Goal: Task Accomplishment & Management: Manage account settings

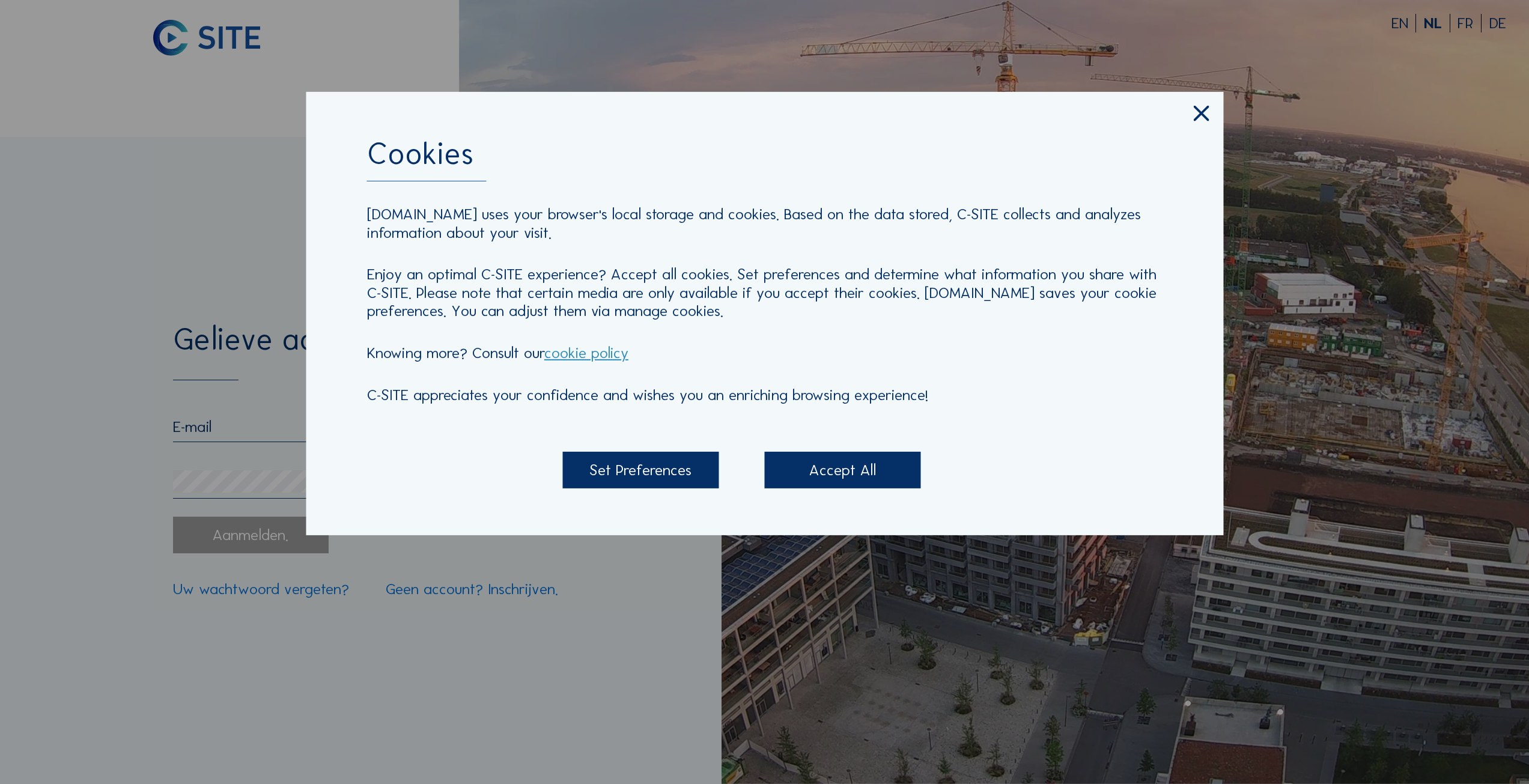
click at [852, 481] on div "Accept All" at bounding box center [842, 469] width 156 height 37
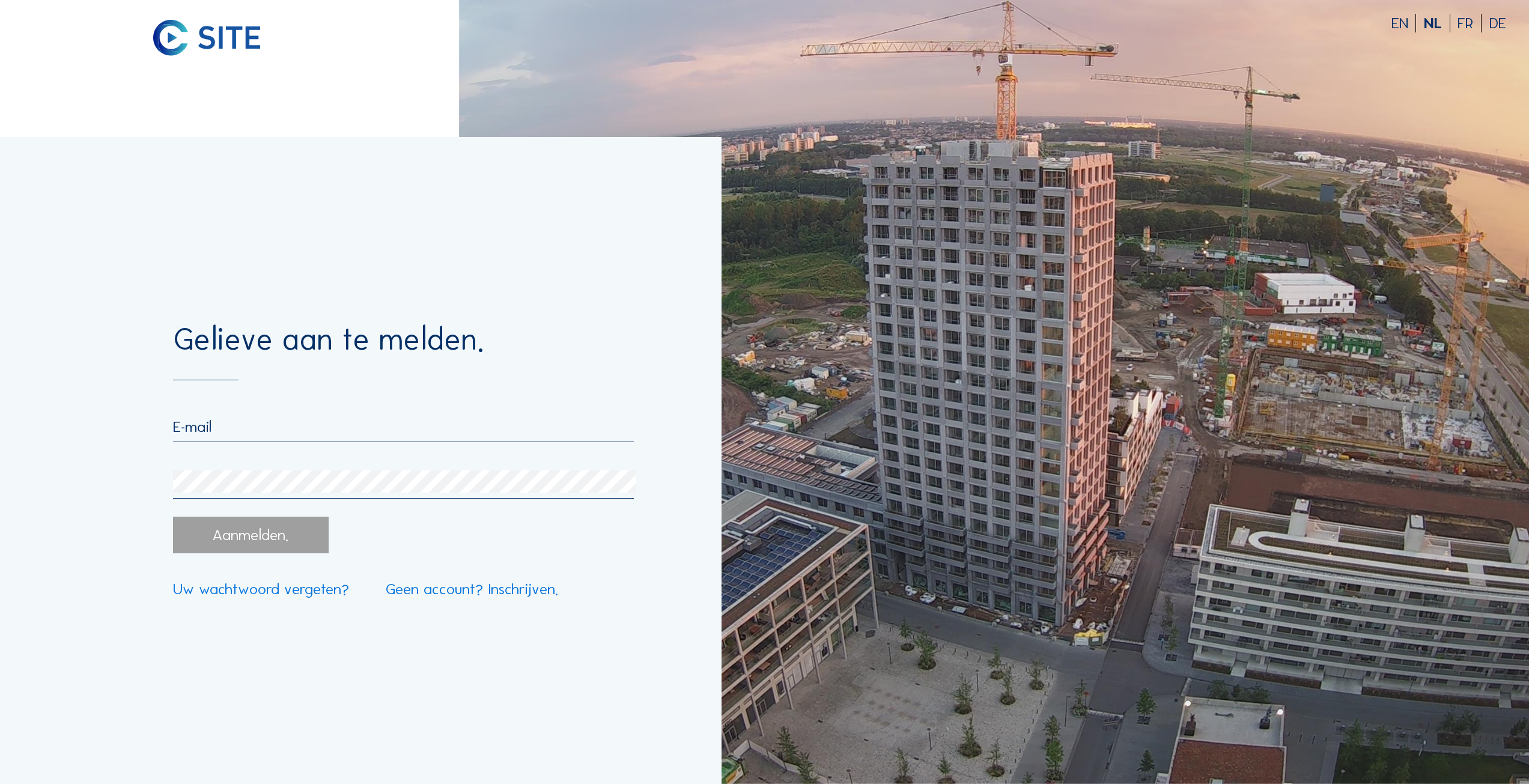
click at [360, 424] on input "email" at bounding box center [404, 427] width 461 height 19
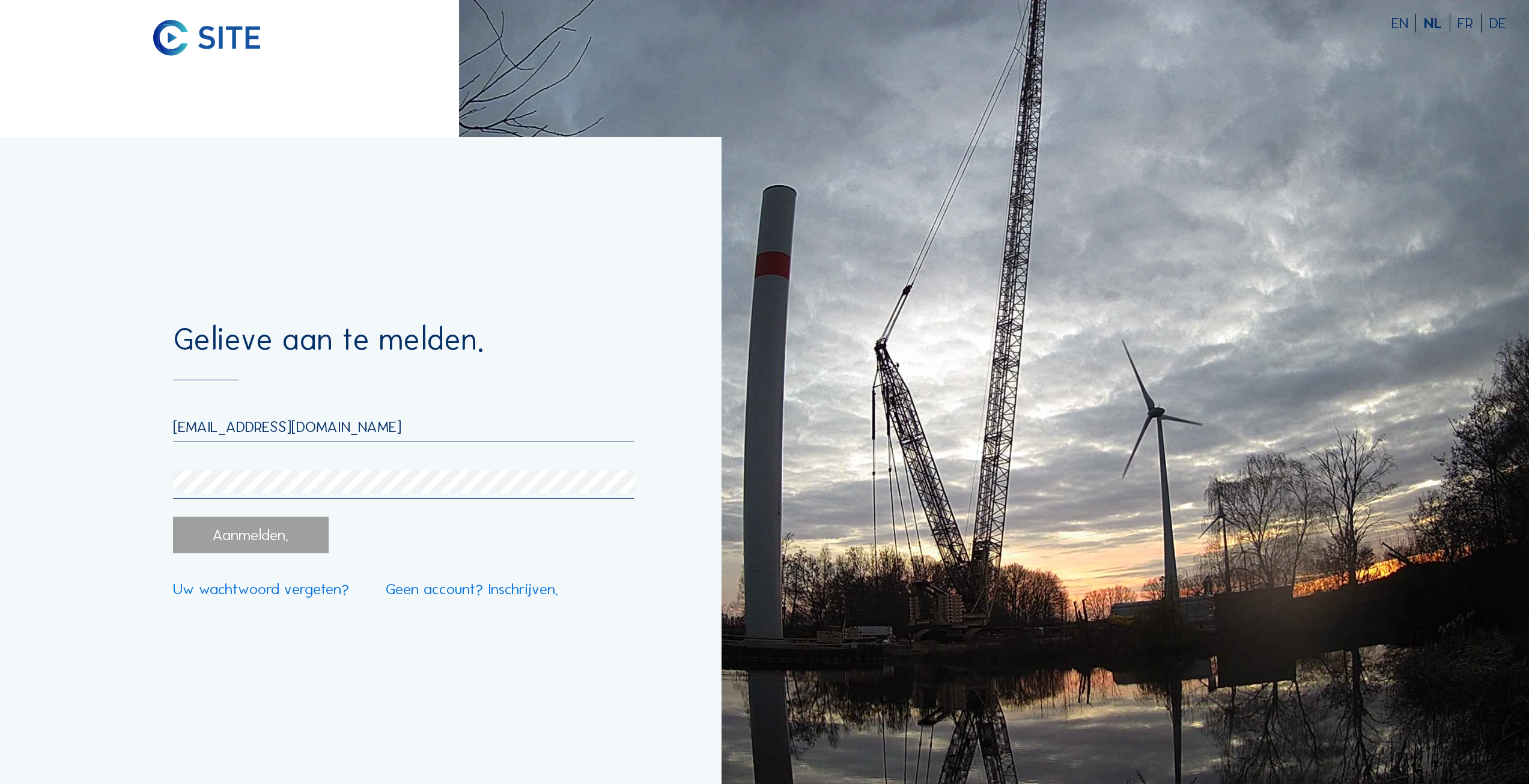
type input "[EMAIL_ADDRESS][DOMAIN_NAME]"
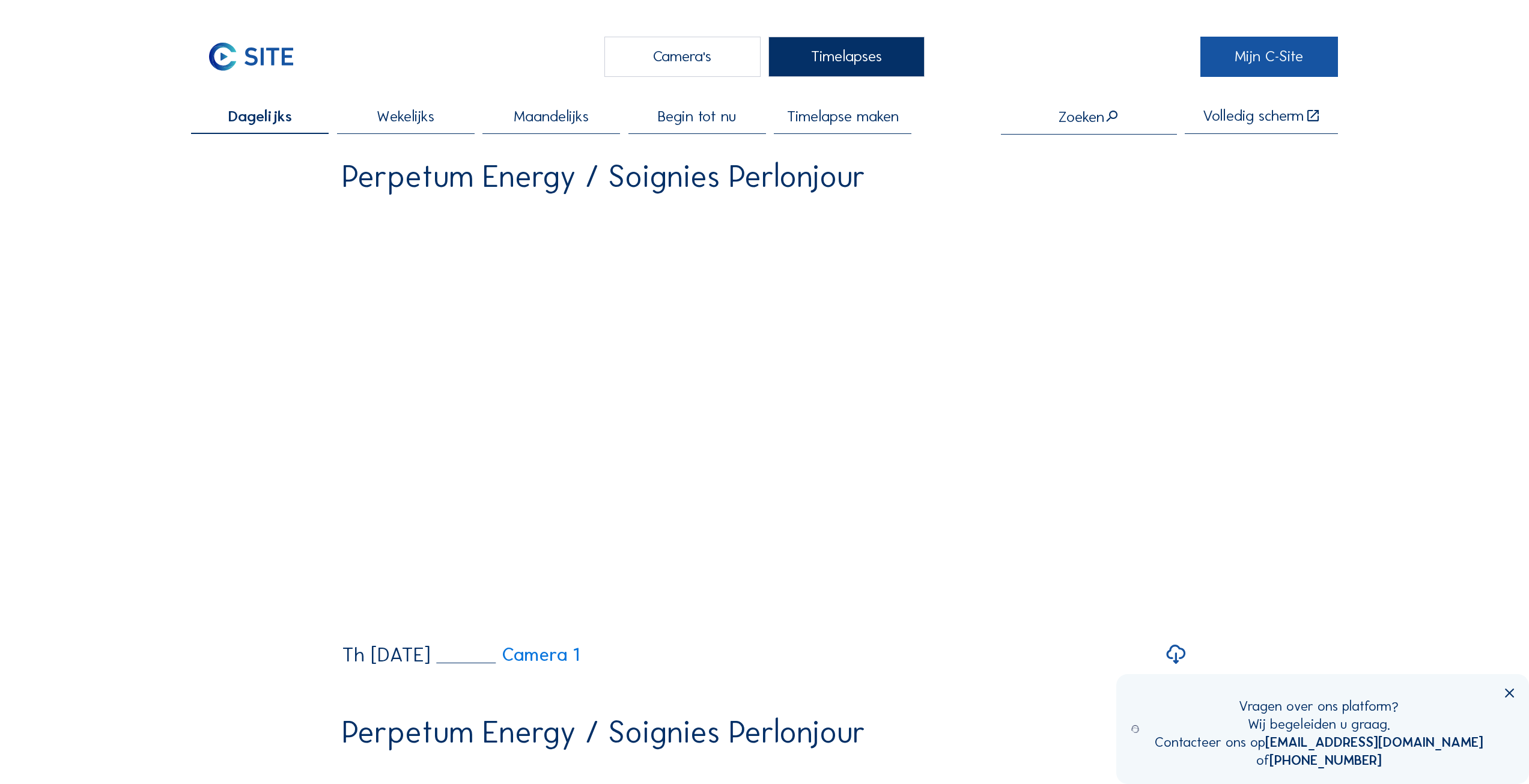
click at [1248, 63] on link "Mijn C-Site" at bounding box center [1269, 57] width 138 height 41
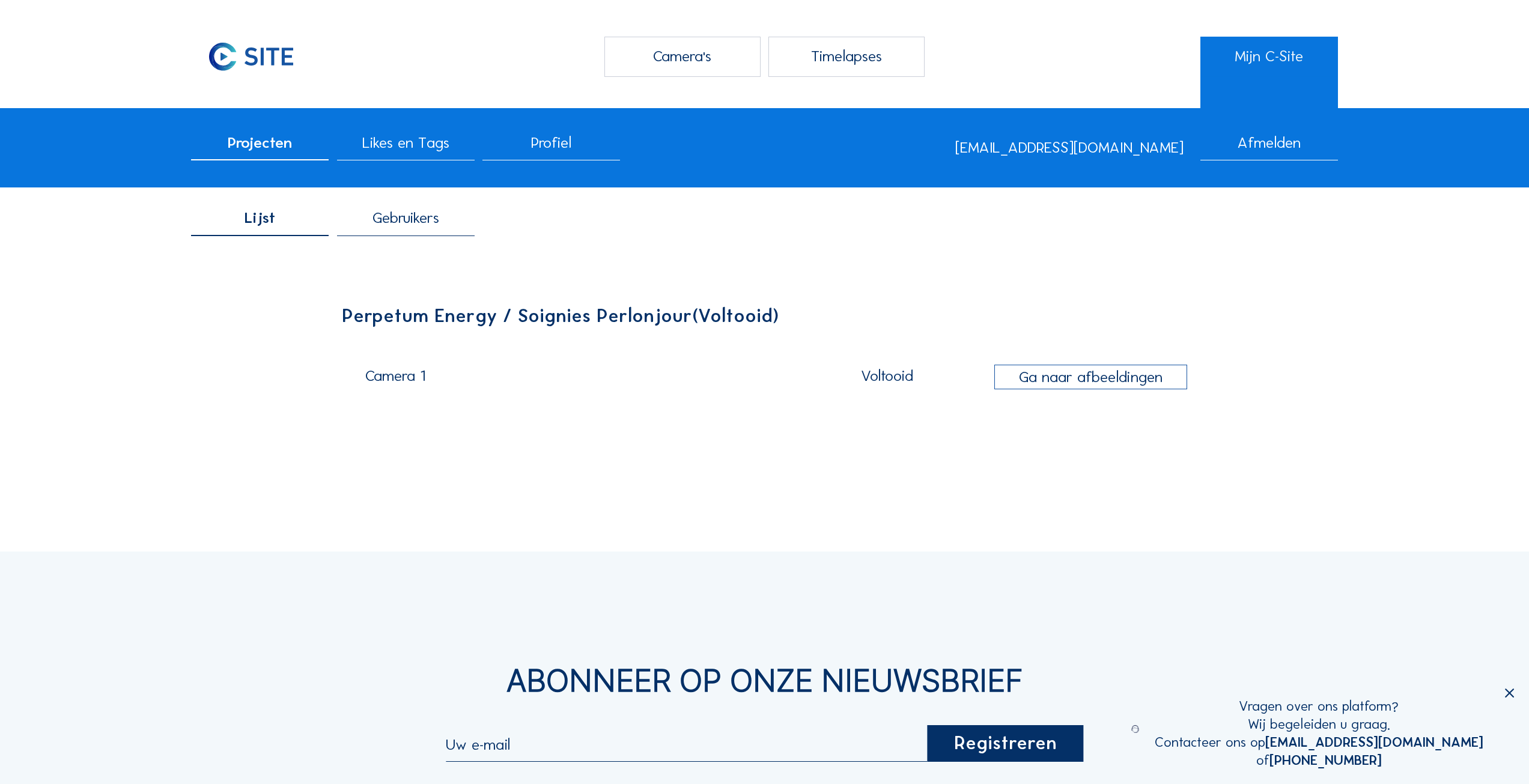
click at [415, 213] on span "Gebruikers" at bounding box center [405, 218] width 67 height 15
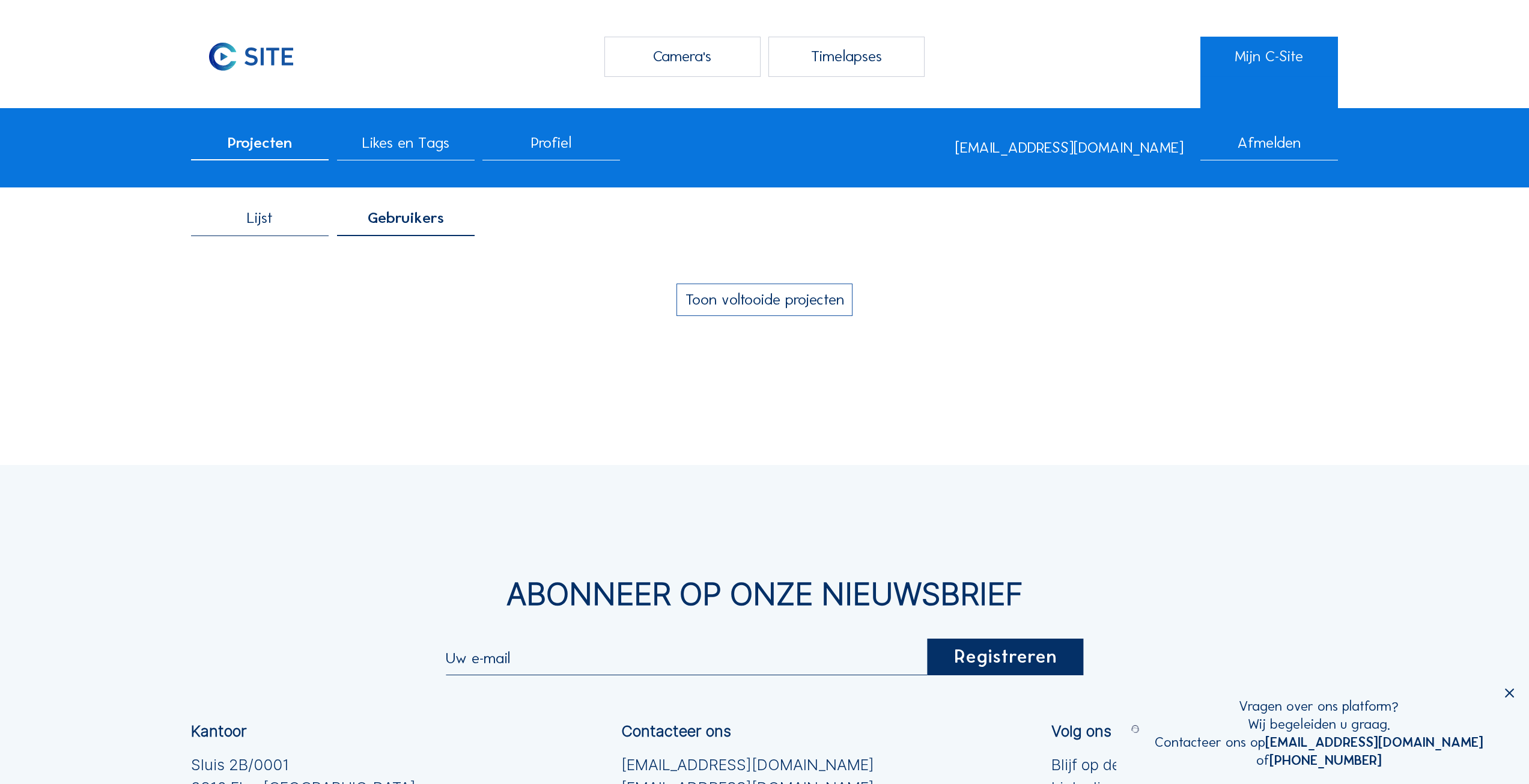
click at [770, 297] on button "Toon voltooide projecten" at bounding box center [764, 299] width 176 height 32
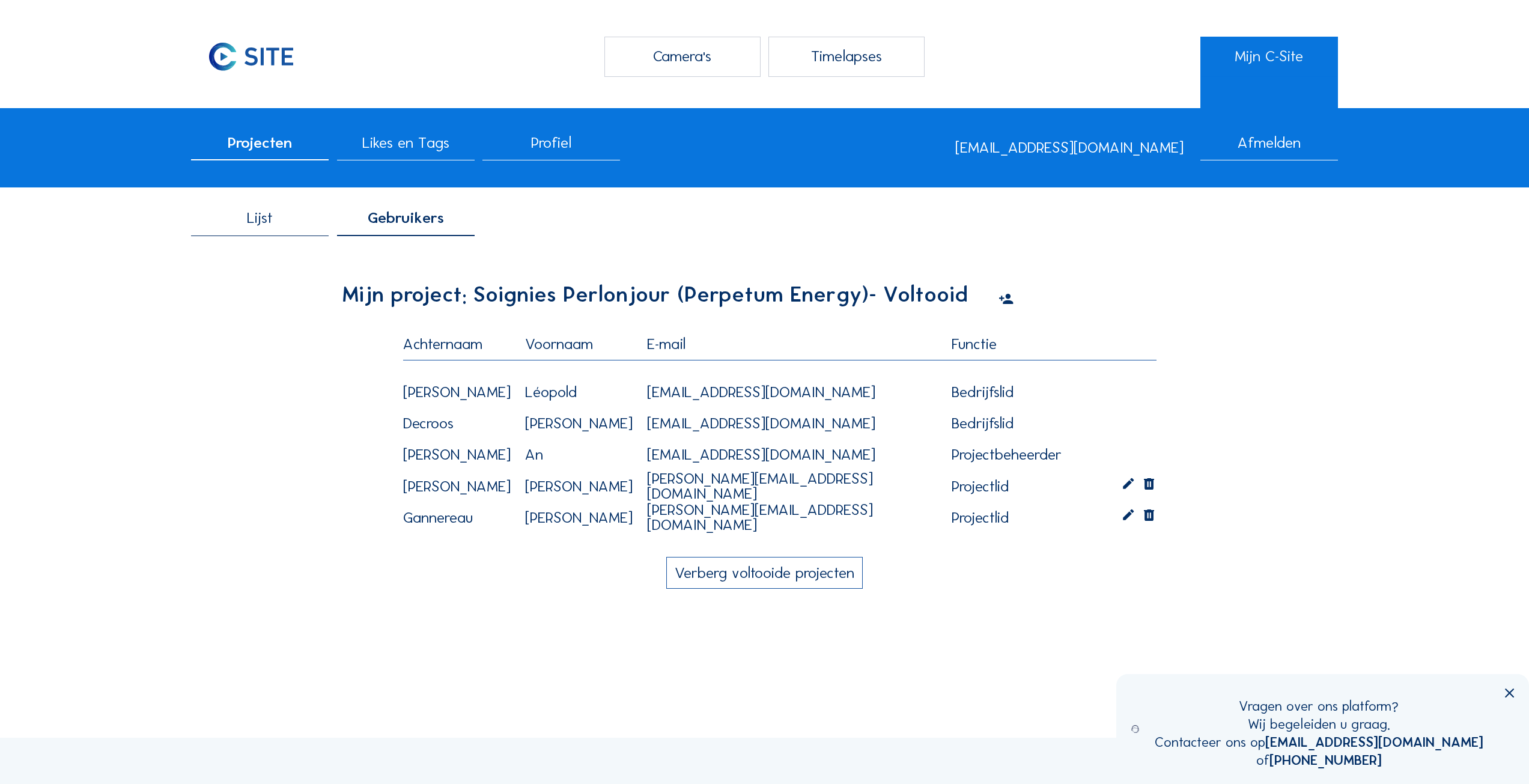
click at [1151, 512] on icon at bounding box center [1149, 517] width 15 height 20
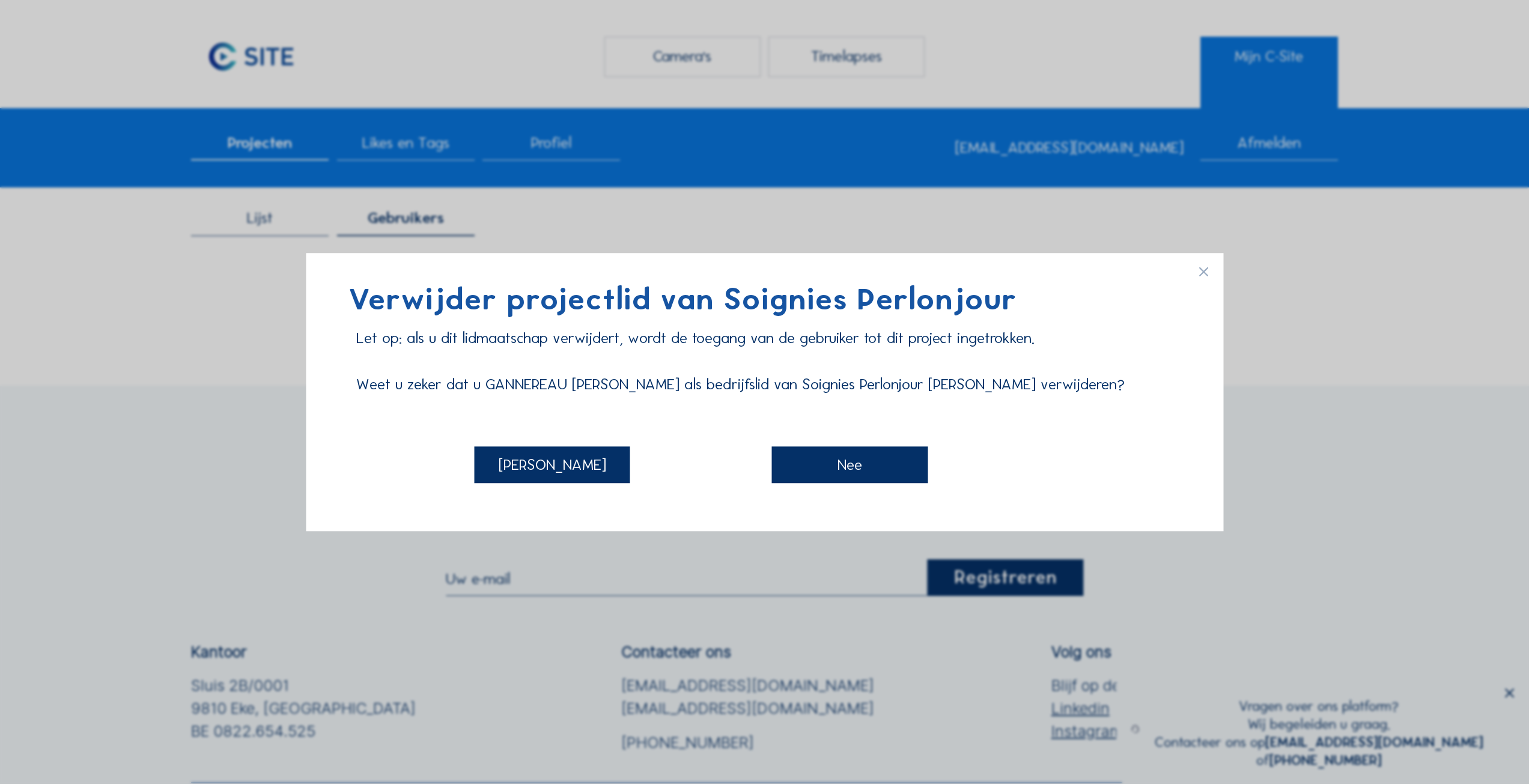
click at [587, 464] on div "[PERSON_NAME]" at bounding box center [552, 464] width 156 height 37
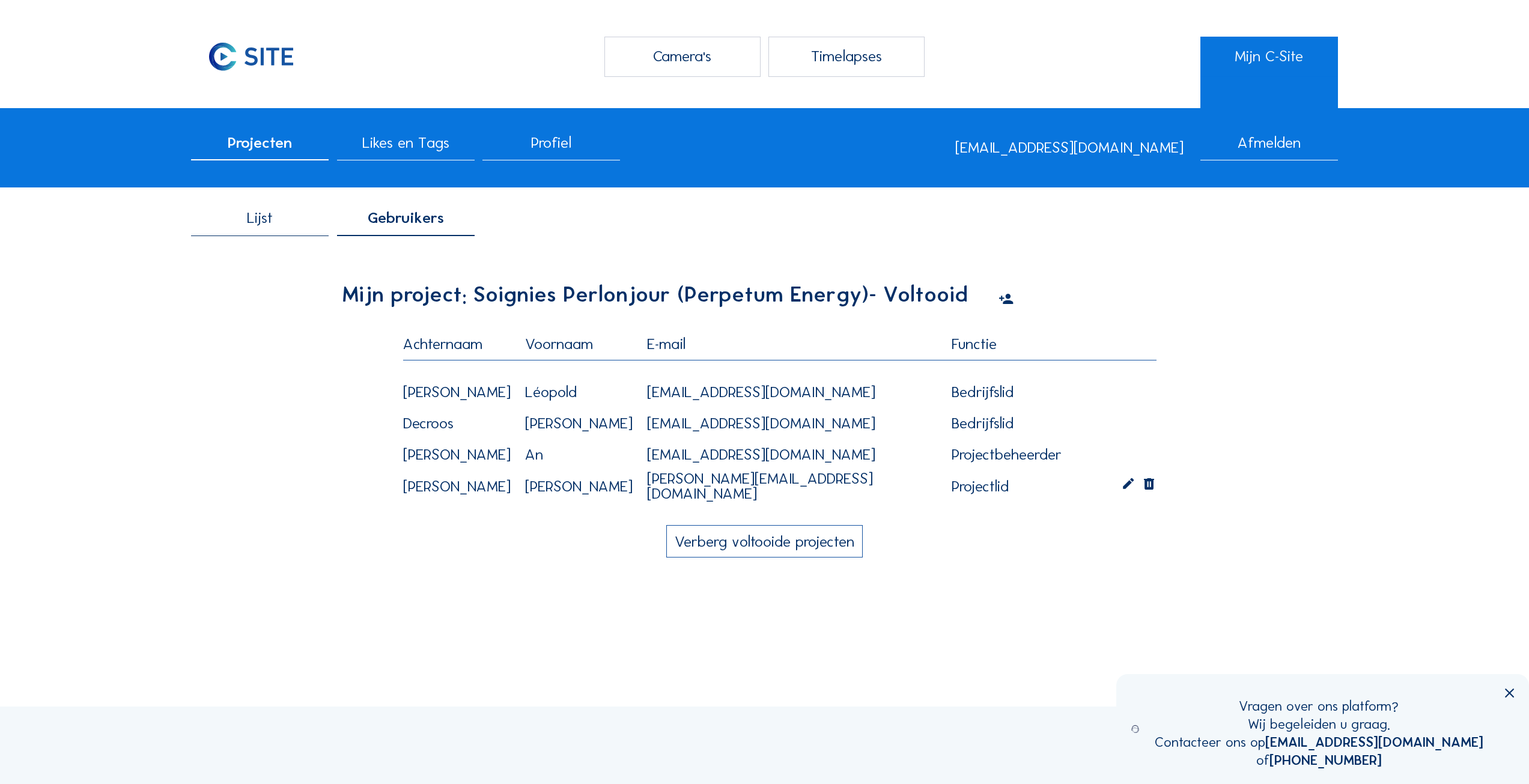
click at [1005, 301] on icon at bounding box center [1006, 299] width 15 height 19
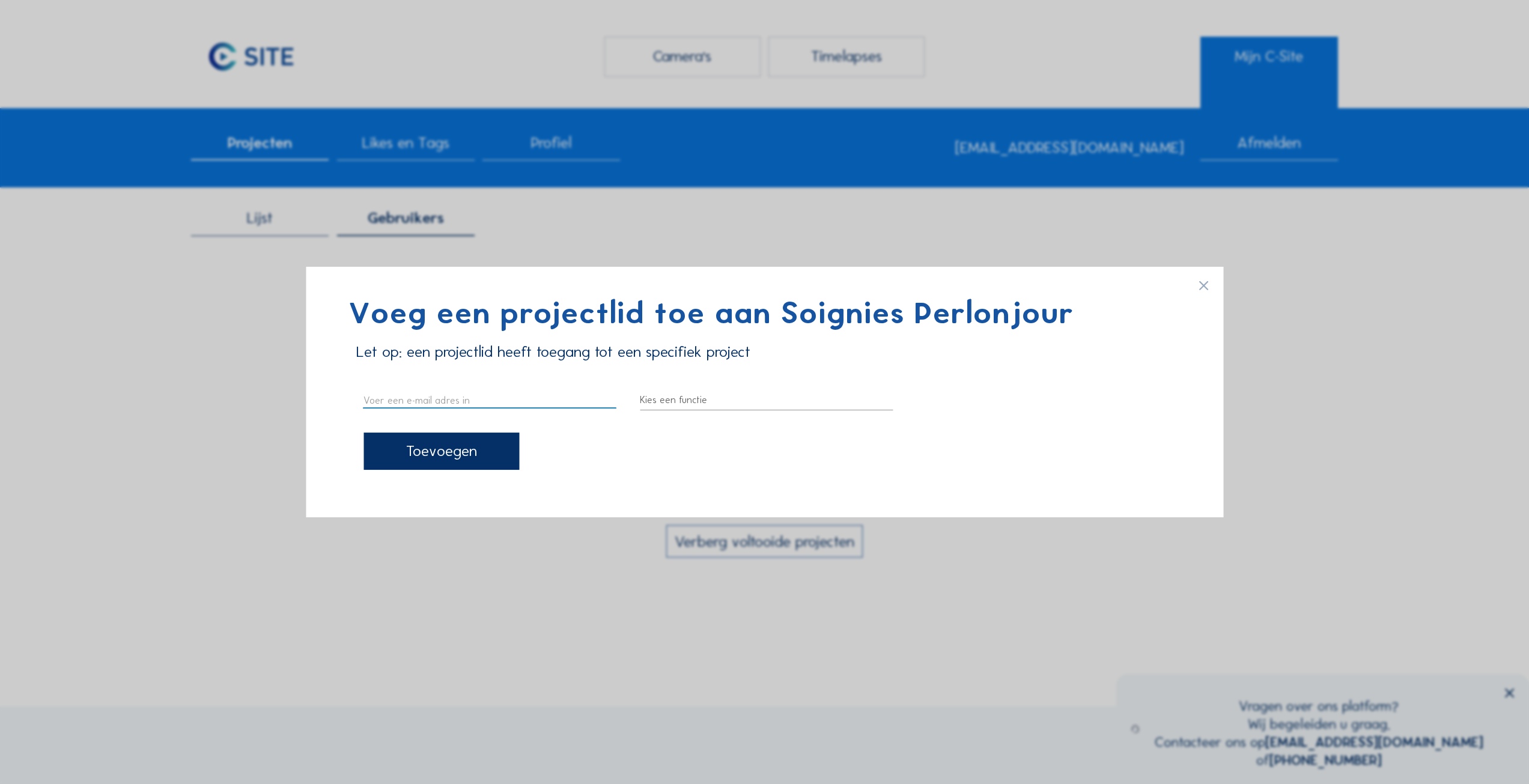
click at [501, 399] on input "text" at bounding box center [490, 400] width 253 height 16
type input "[EMAIL_ADDRESS][DOMAIN_NAME]"
click at [646, 405] on div at bounding box center [766, 400] width 253 height 19
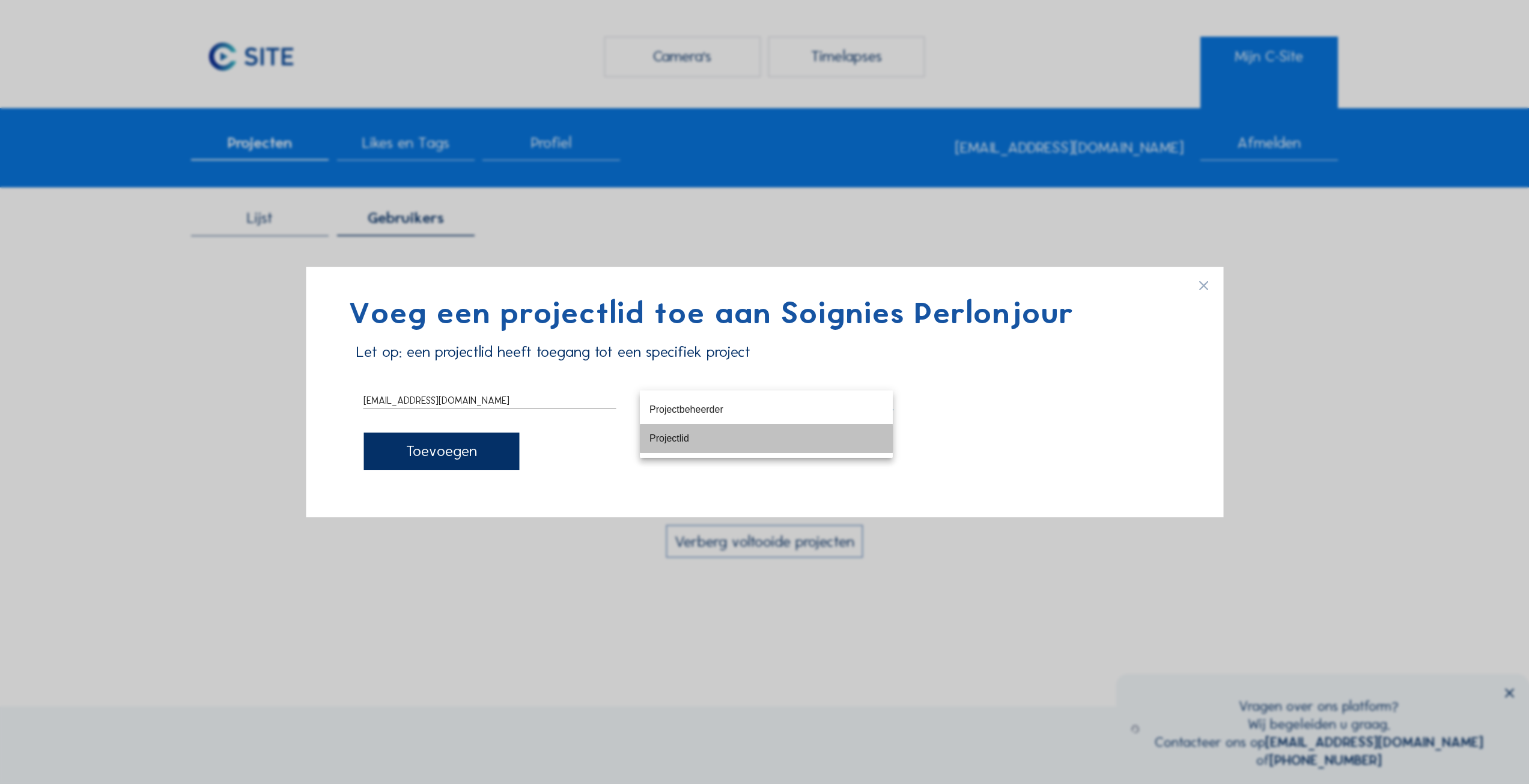
click at [659, 441] on div "Projectlid" at bounding box center [765, 438] width 233 height 11
click at [459, 451] on div "Toevoegen" at bounding box center [441, 451] width 156 height 37
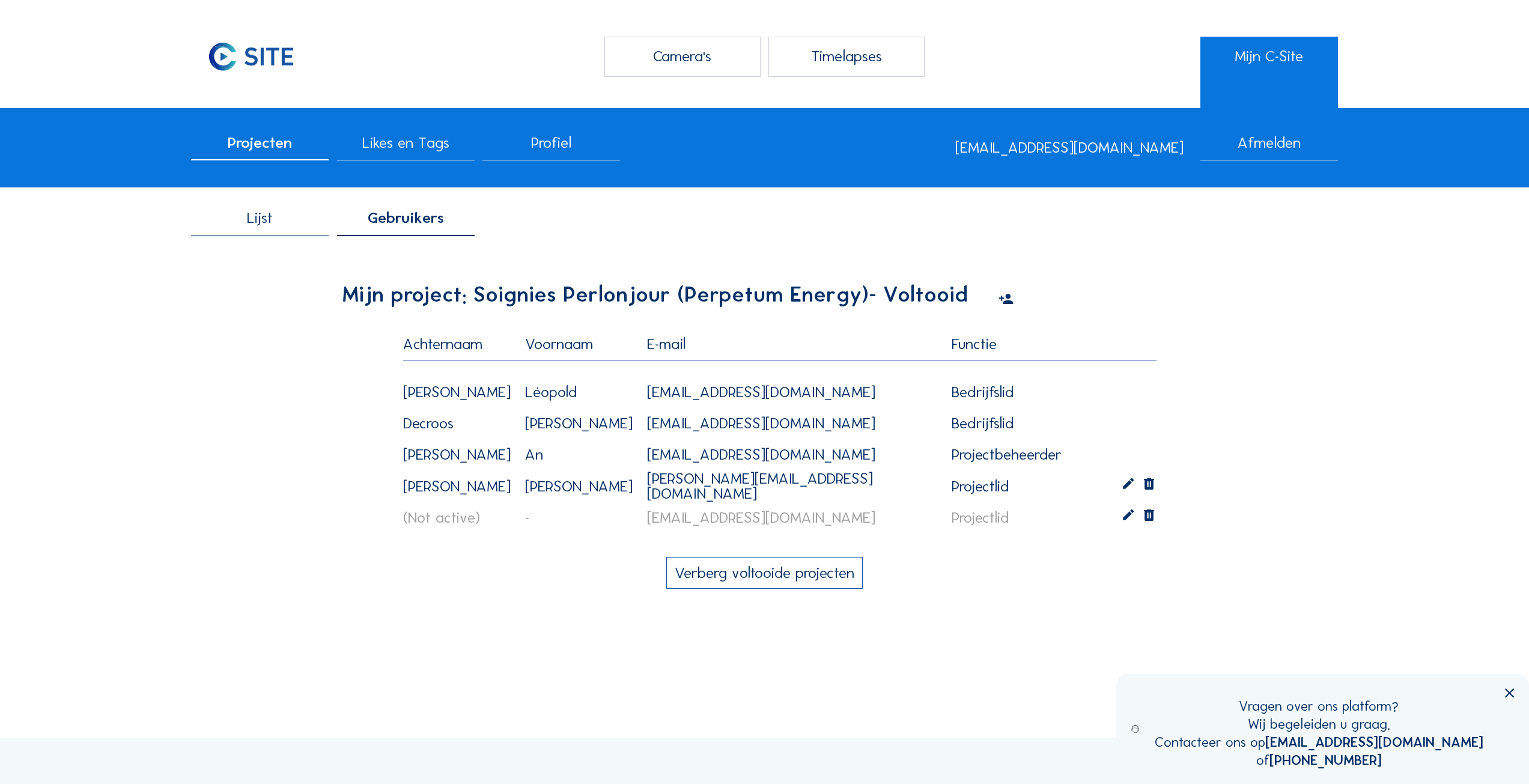
click at [285, 149] on span "Projecten" at bounding box center [260, 143] width 64 height 15
click at [263, 222] on span "Lijst" at bounding box center [259, 218] width 26 height 15
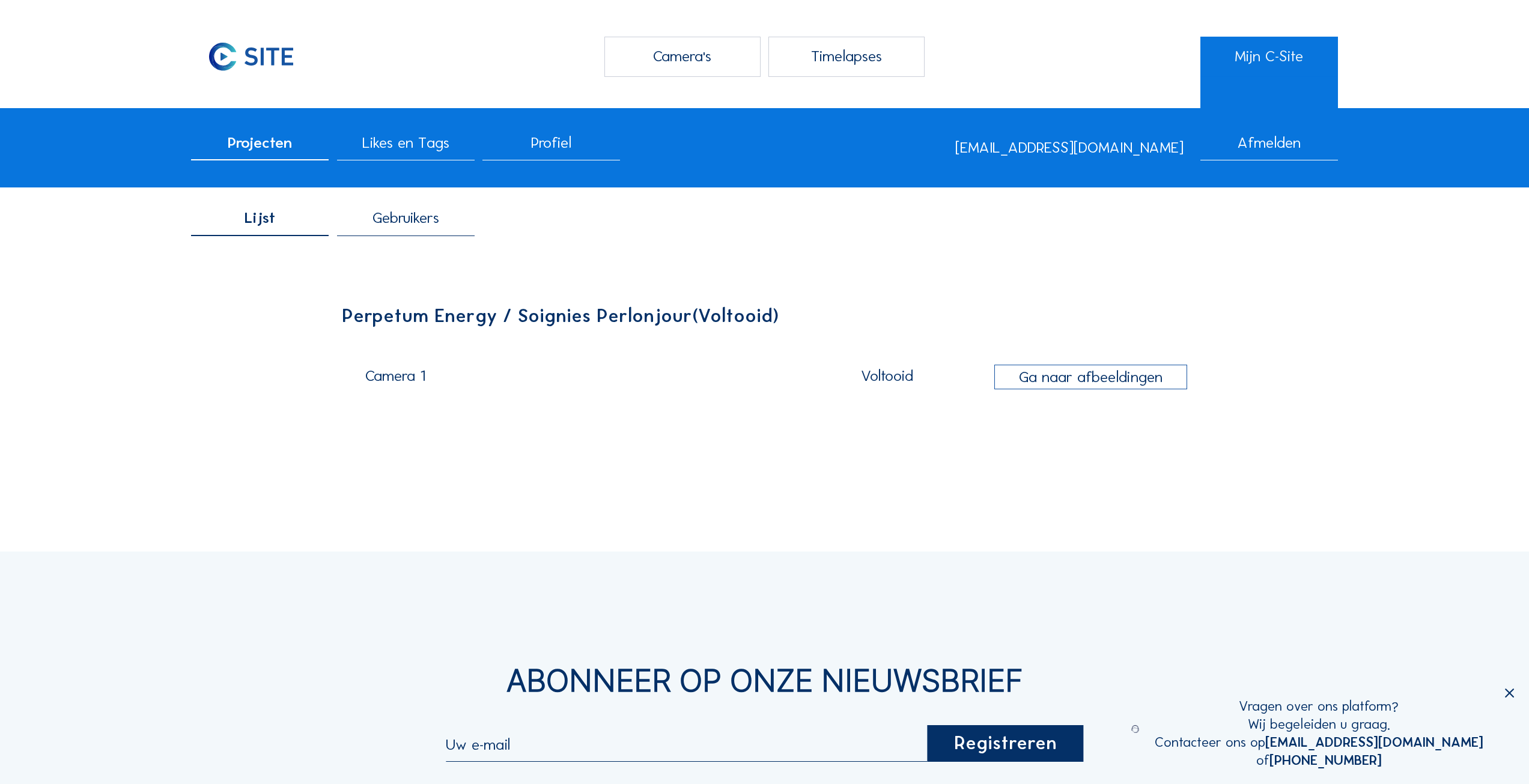
click at [1085, 370] on div "Ga naar afbeeldingen" at bounding box center [1091, 376] width 193 height 24
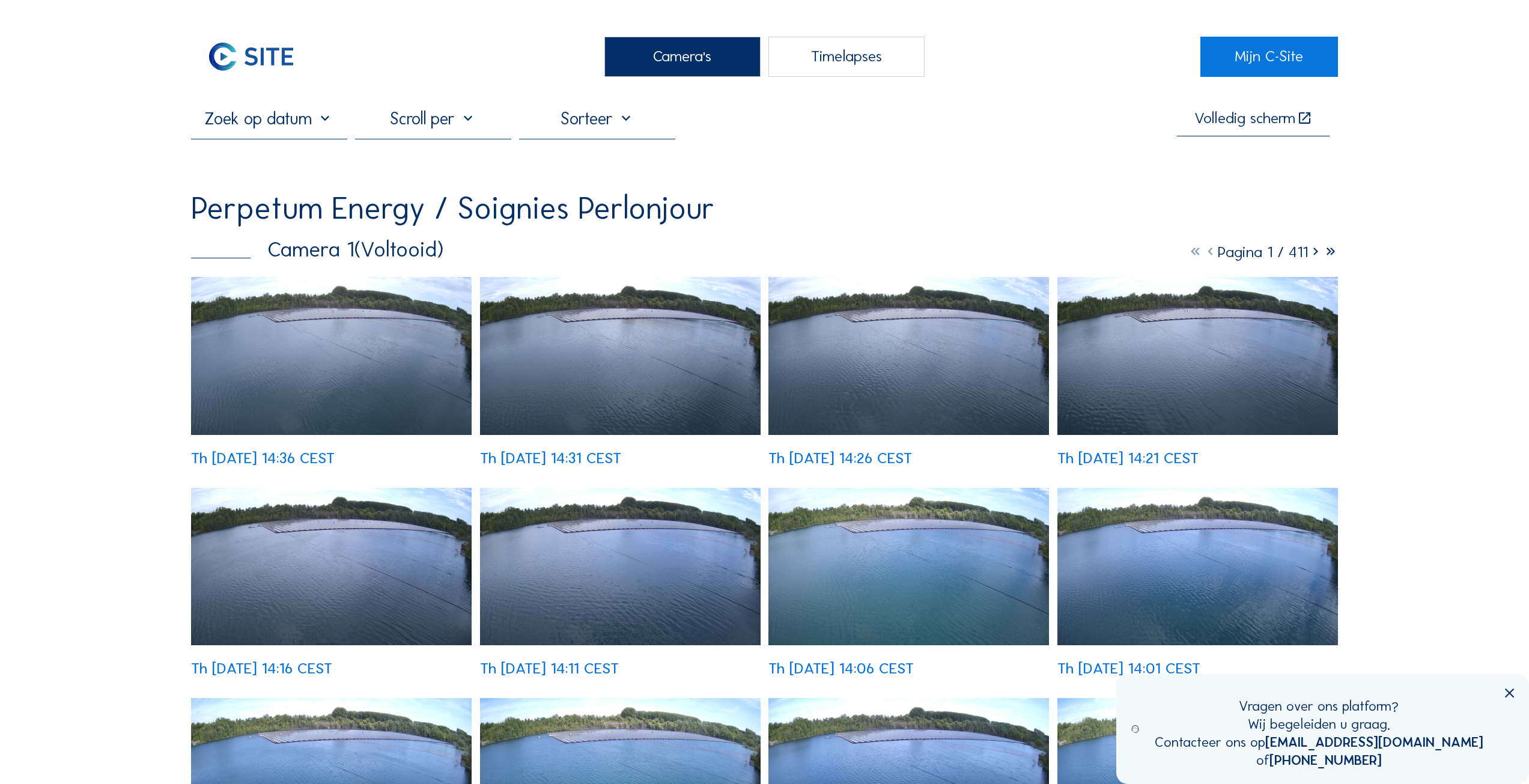
click at [835, 49] on div "Timelapses" at bounding box center [846, 57] width 156 height 41
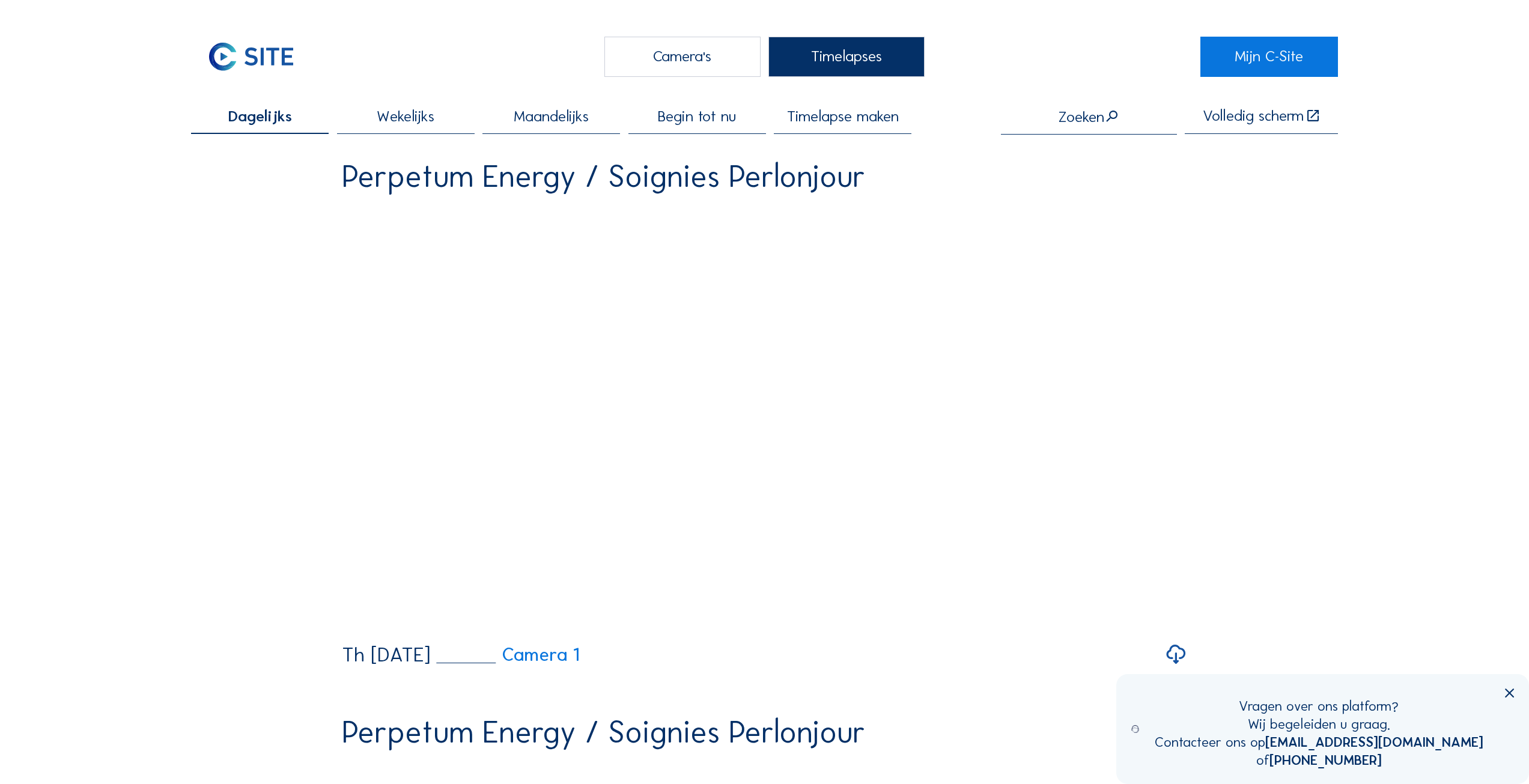
click at [543, 111] on span "Maandelijks" at bounding box center [551, 116] width 75 height 15
click at [712, 117] on span "Begin tot nu" at bounding box center [696, 116] width 78 height 15
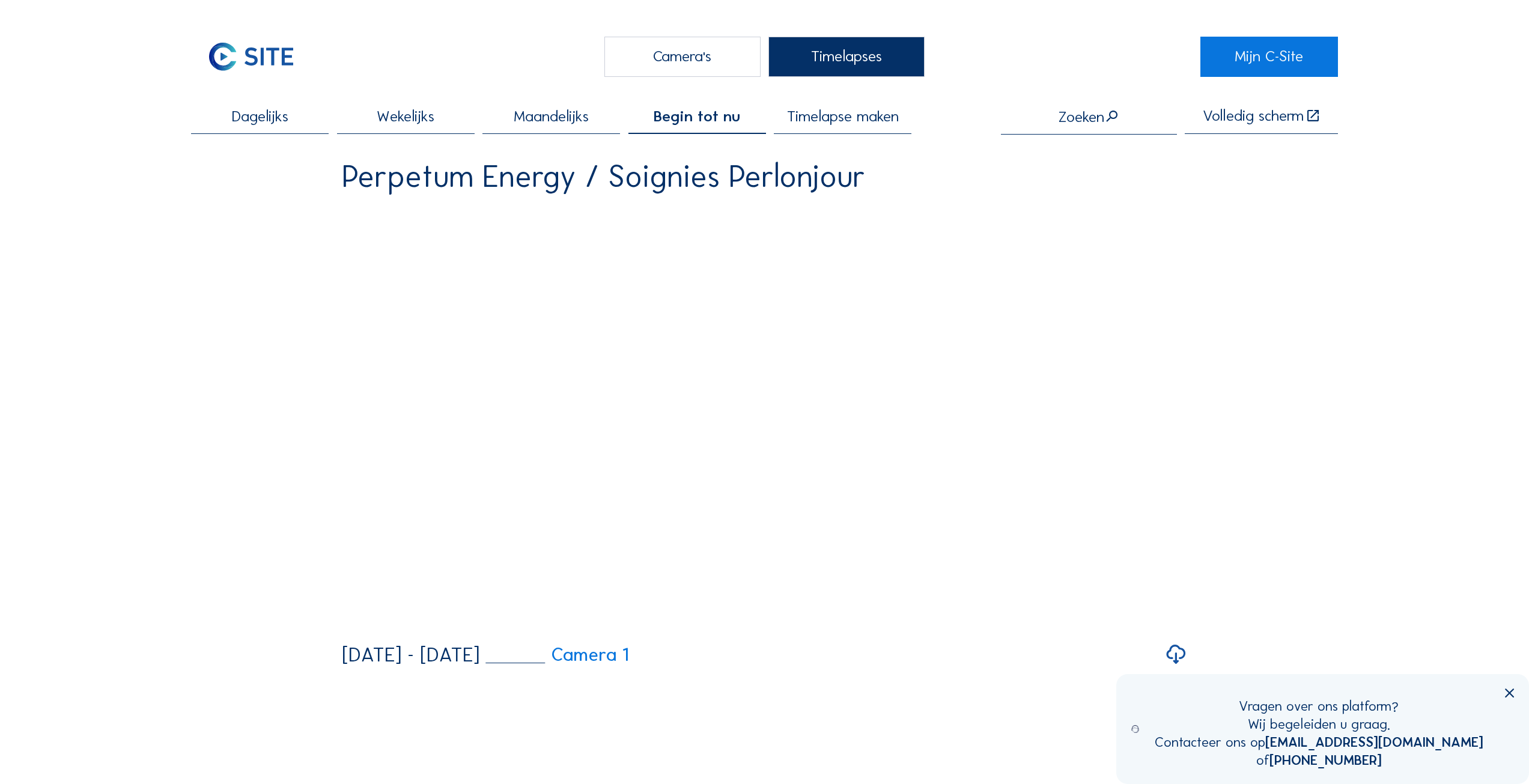
click at [824, 118] on span "Timelapse maken" at bounding box center [843, 116] width 112 height 15
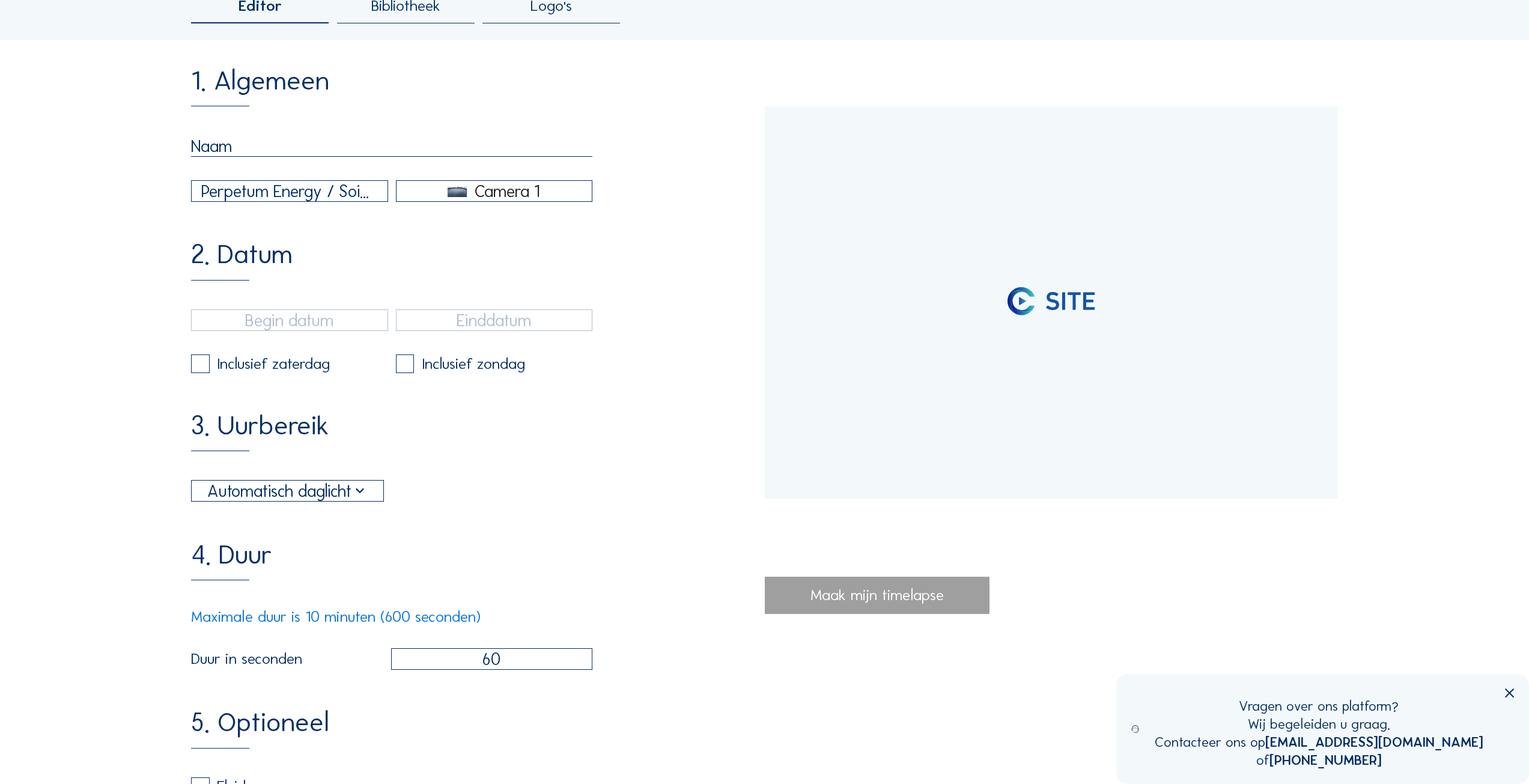
type input "[DATE] 13:37"
type input "[DATE] 14:36"
